Goal: Information Seeking & Learning: Check status

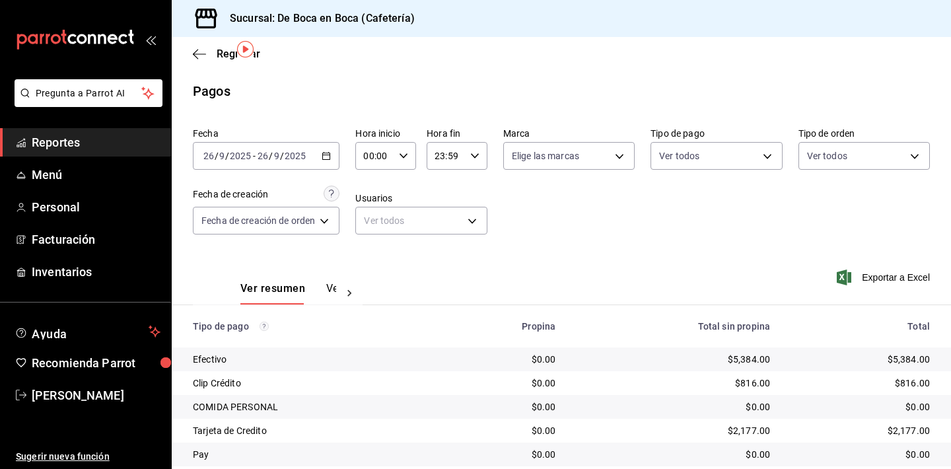
click at [216, 51] on span "Regresar" at bounding box center [226, 54] width 67 height 13
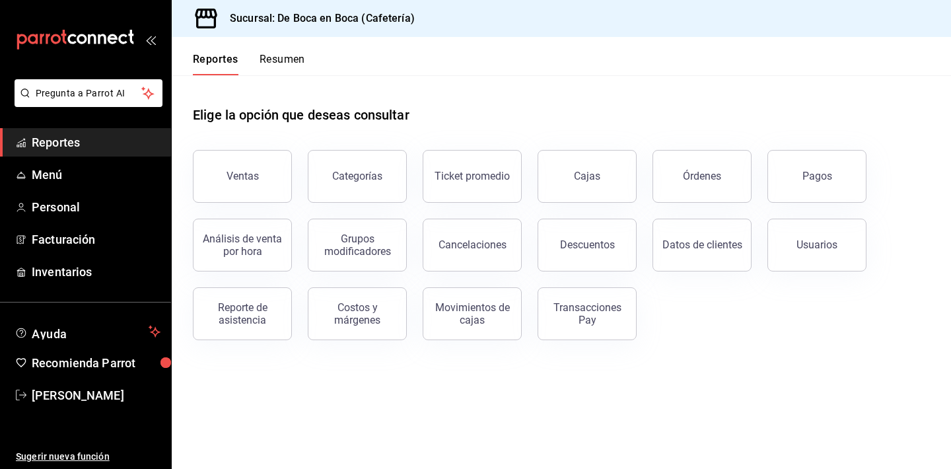
click at [230, 65] on button "Reportes" at bounding box center [216, 64] width 46 height 22
click at [830, 158] on button "Pagos" at bounding box center [816, 176] width 99 height 53
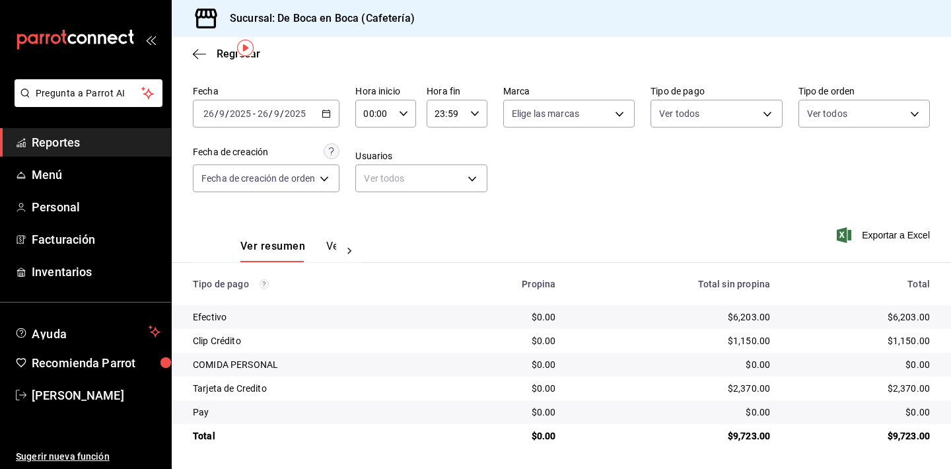
scroll to position [42, 0]
click at [221, 57] on span "Regresar" at bounding box center [239, 54] width 44 height 13
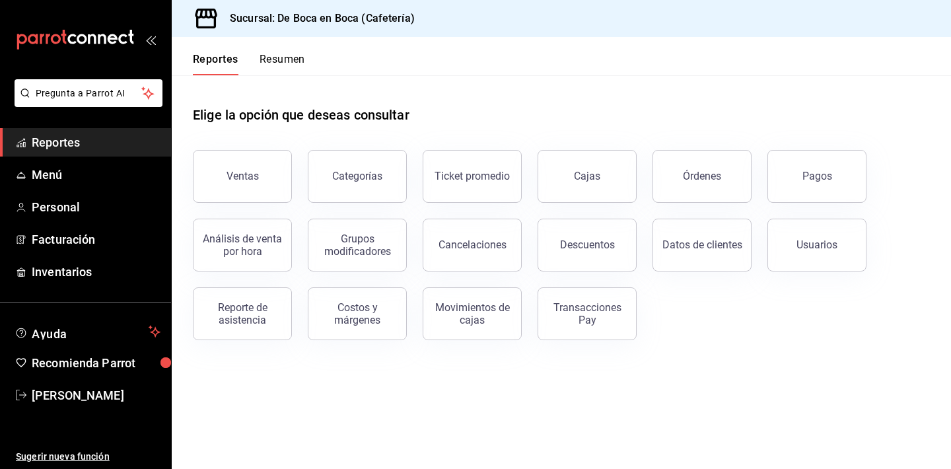
click at [421, 178] on div "Ticket promedio" at bounding box center [464, 168] width 115 height 69
click at [445, 176] on div "Ticket promedio" at bounding box center [472, 176] width 75 height 13
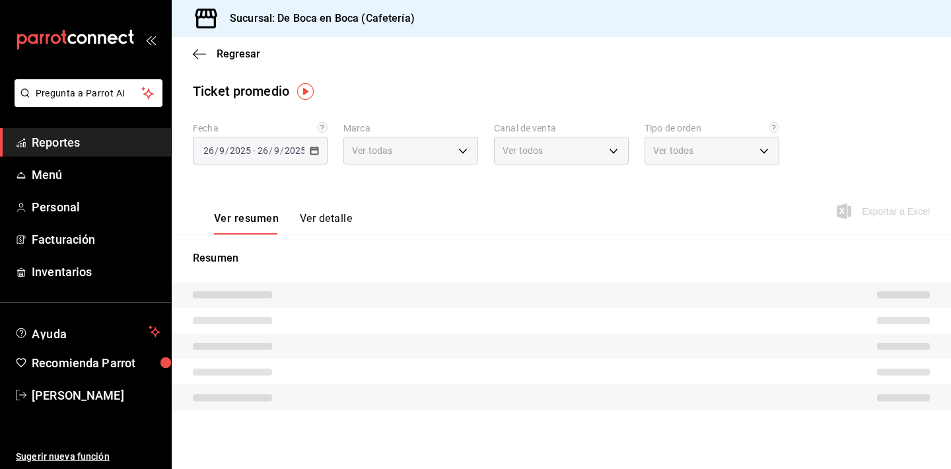
type input "4eab8db2-e1dc-4fb3-9b1f-7fa82010a4f3"
type input "PARROT,UBER_EATS,RAPPI,DIDI_FOOD,ONLINE"
type input "61aa6ed0-89e8-4ade-ab8f-9d5a6c3a5d55,64c7675a-ad12-4e92-a92e-381dad39d6f0,EXTER…"
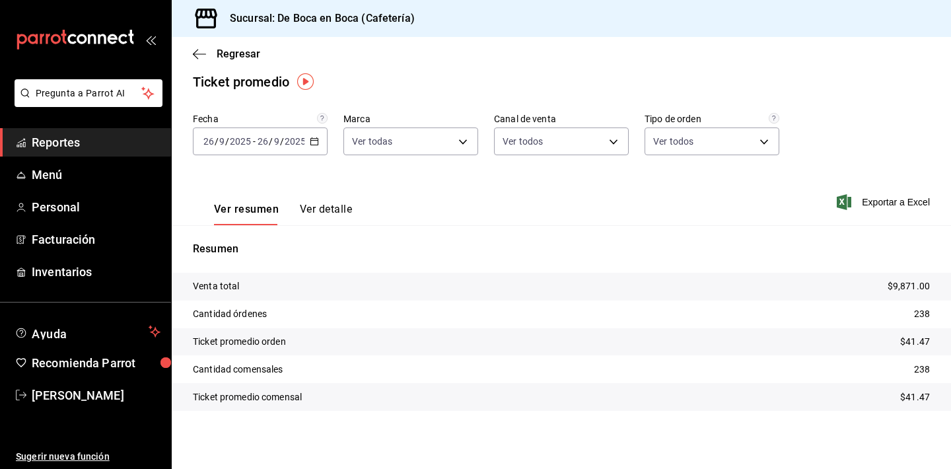
scroll to position [9, 0]
